Goal: Book appointment/travel/reservation

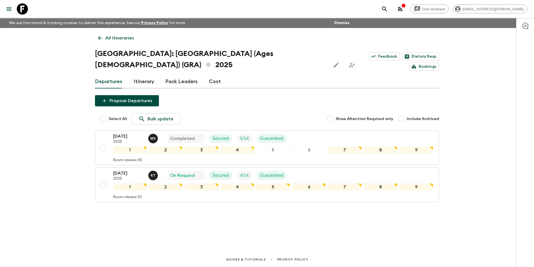
click at [106, 40] on p "All itineraries" at bounding box center [119, 38] width 28 height 7
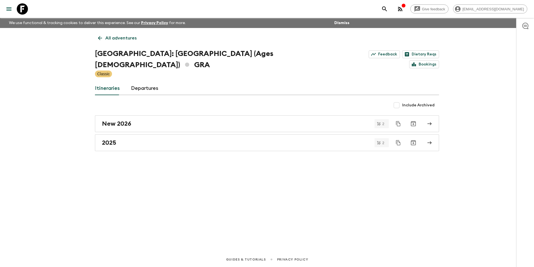
click at [106, 40] on p "All adventures" at bounding box center [120, 38] width 31 height 7
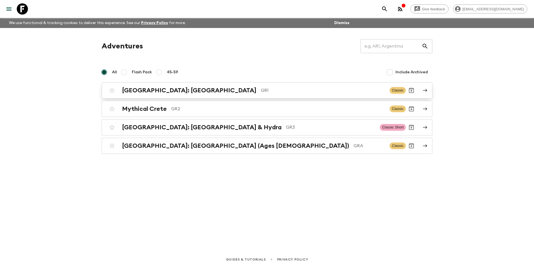
click at [154, 89] on h2 "[GEOGRAPHIC_DATA]: [GEOGRAPHIC_DATA]" at bounding box center [189, 90] width 134 height 7
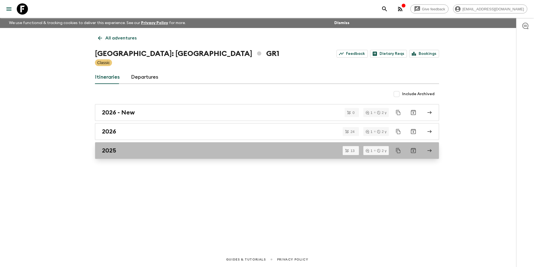
click at [119, 151] on div "2025" at bounding box center [262, 150] width 320 height 7
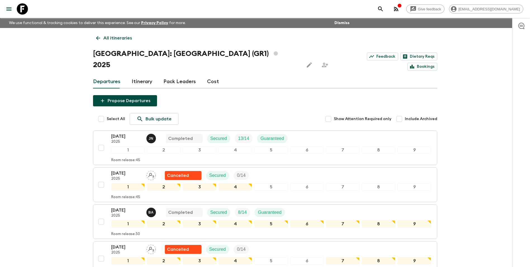
click at [98, 36] on icon at bounding box center [98, 38] width 6 height 6
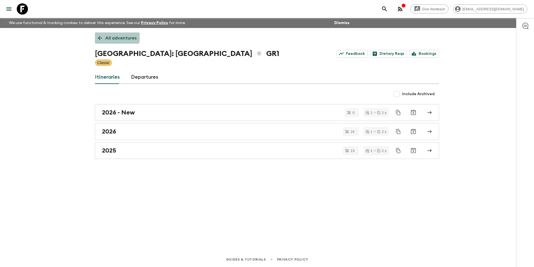
click at [98, 36] on icon at bounding box center [100, 38] width 6 height 6
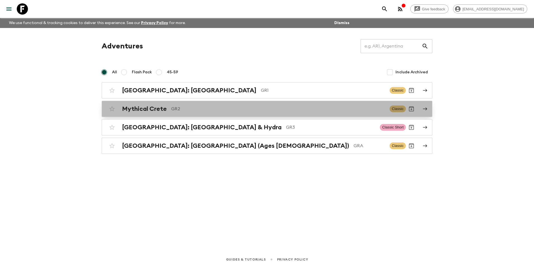
click at [156, 112] on h2 "Mythical Crete" at bounding box center [144, 108] width 45 height 7
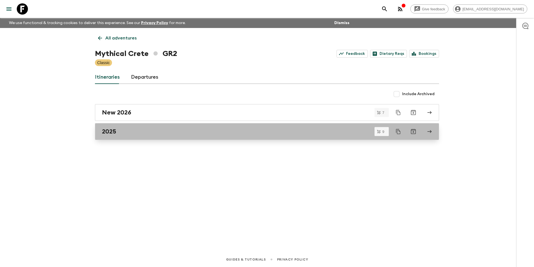
click at [112, 132] on h2 "2025" at bounding box center [109, 131] width 14 height 7
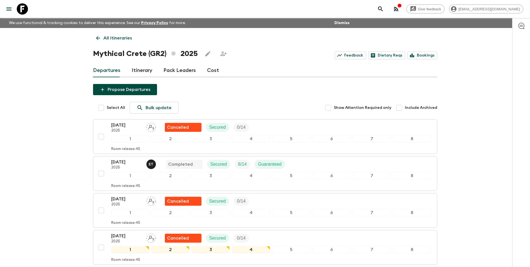
click at [99, 41] on icon at bounding box center [98, 38] width 6 height 6
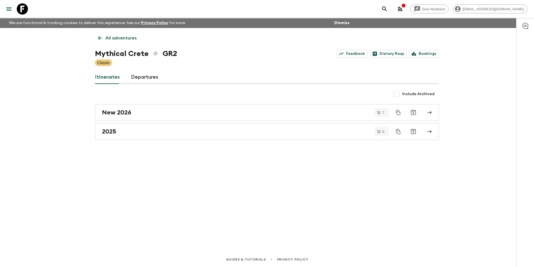
click at [99, 41] on icon at bounding box center [100, 38] width 6 height 6
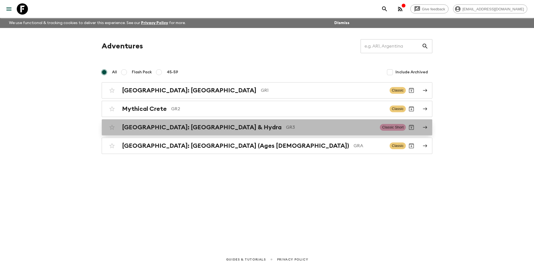
click at [139, 132] on div "[GEOGRAPHIC_DATA]: [GEOGRAPHIC_DATA] & Hydra GR3 Classic Short" at bounding box center [256, 127] width 300 height 11
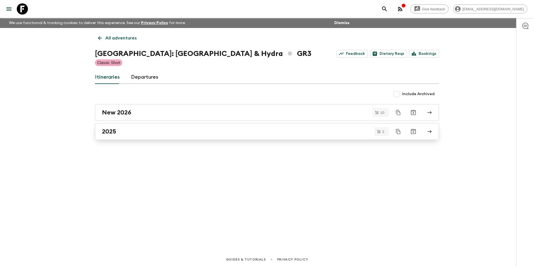
click at [118, 130] on div "2025" at bounding box center [262, 131] width 320 height 7
